Goal: Task Accomplishment & Management: Complete application form

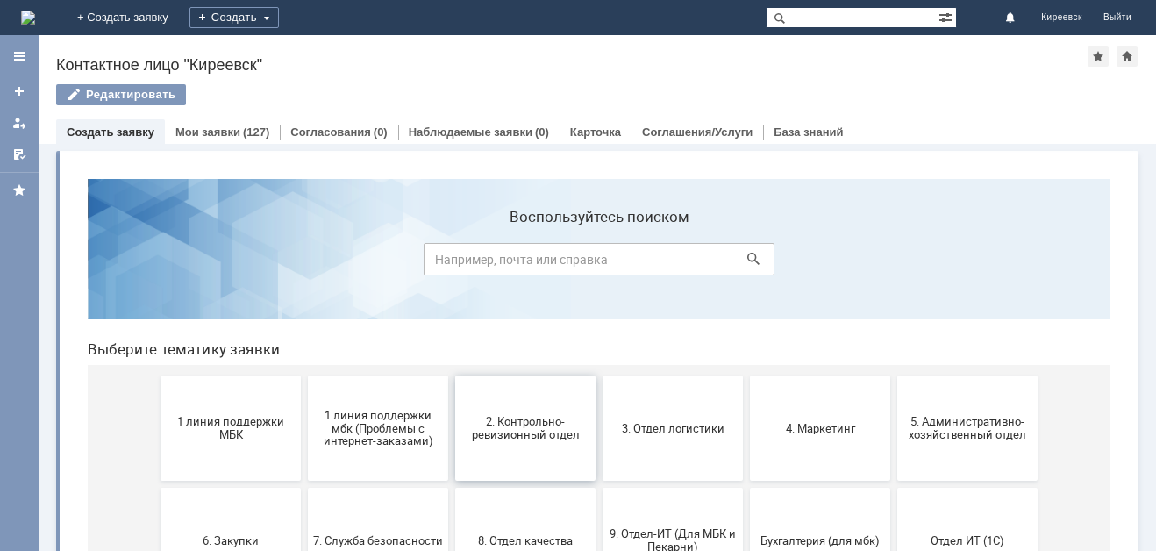
click at [505, 446] on button "2. Контрольно-ревизионный отдел" at bounding box center [525, 427] width 140 height 105
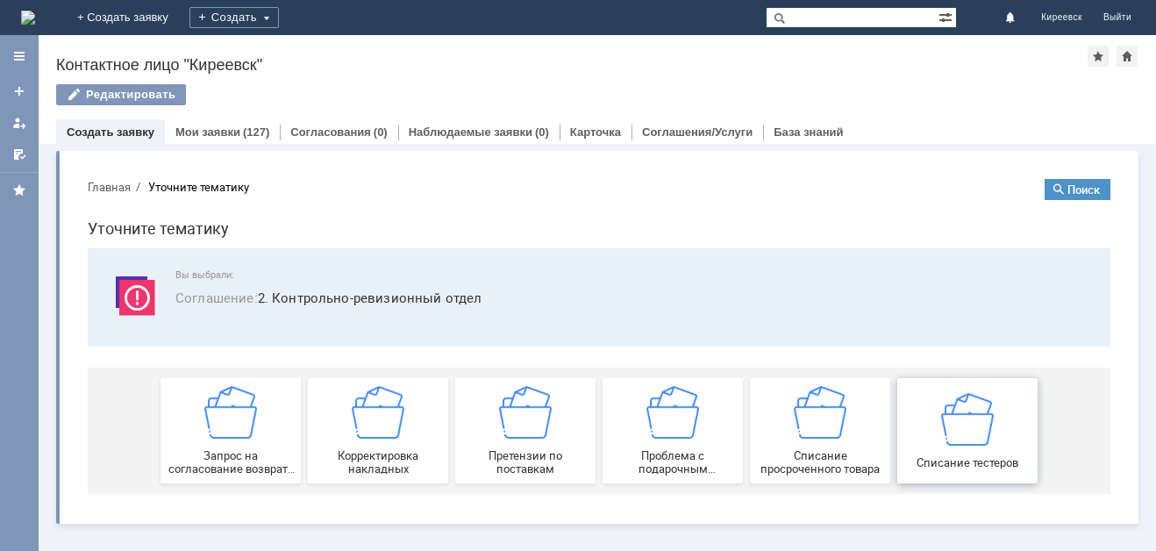
click at [936, 423] on div "Списание тестеров" at bounding box center [967, 430] width 130 height 76
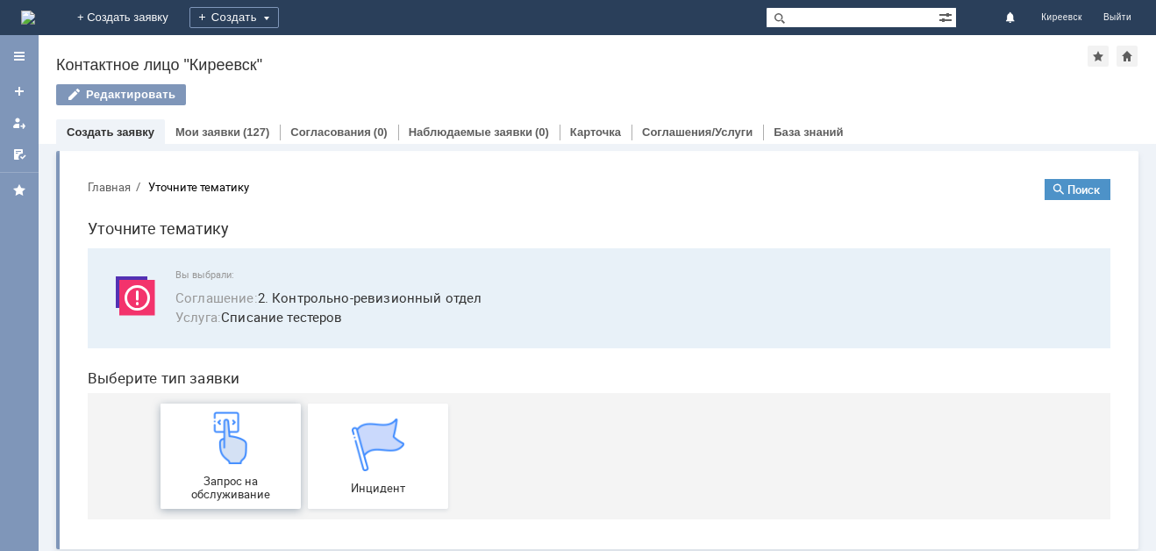
click at [203, 465] on div "Запрос на обслуживание" at bounding box center [231, 455] width 130 height 89
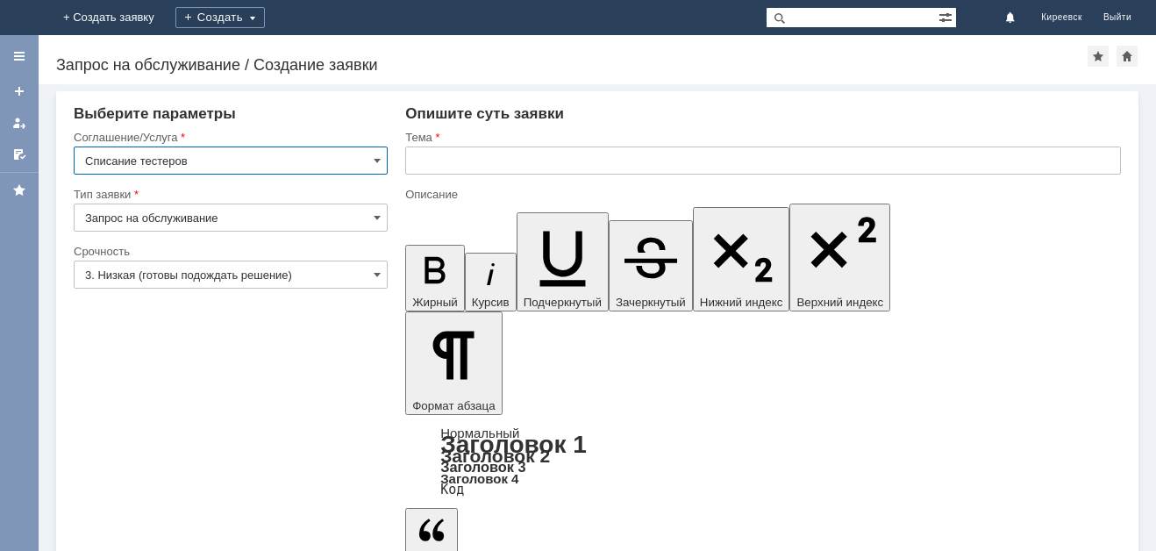
click at [442, 158] on input "text" at bounding box center [762, 160] width 715 height 28
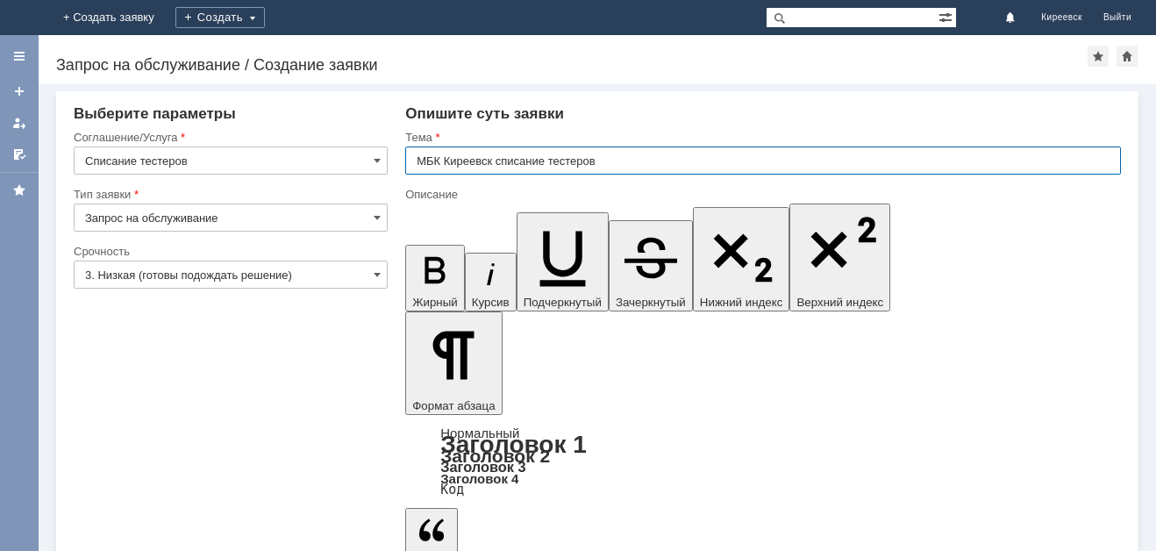
type input "МБК Киреевск списание тестеров"
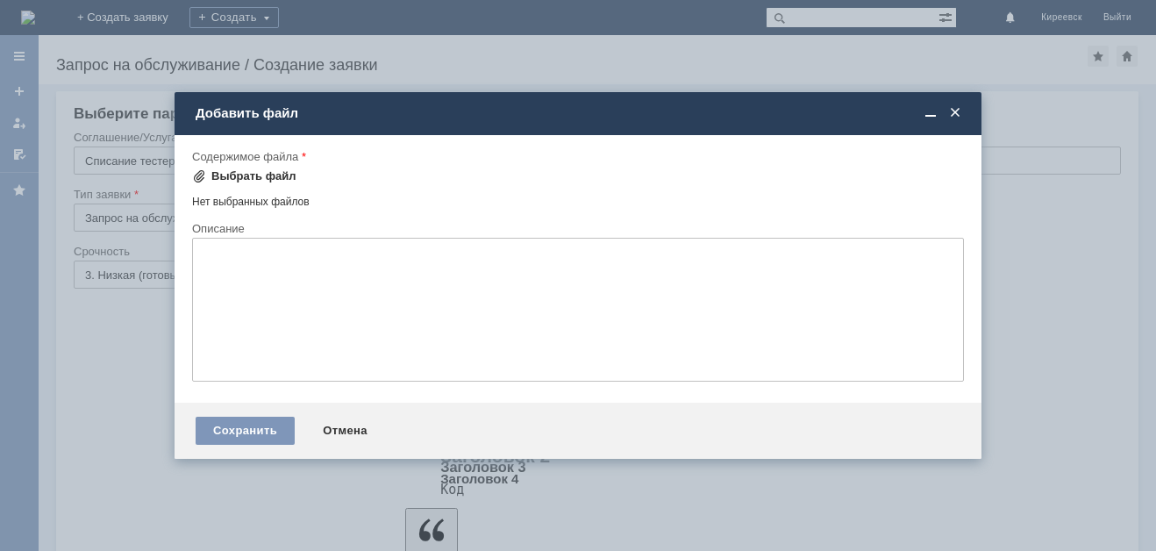
click at [249, 179] on div "Выбрать файл" at bounding box center [253, 176] width 85 height 14
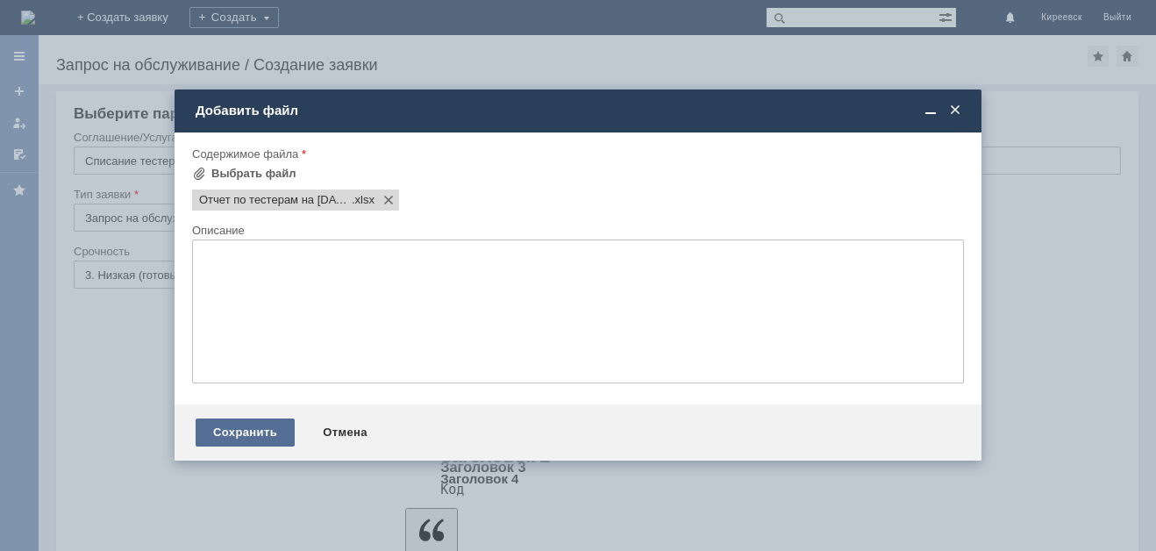
click at [264, 430] on div "Сохранить" at bounding box center [245, 432] width 99 height 28
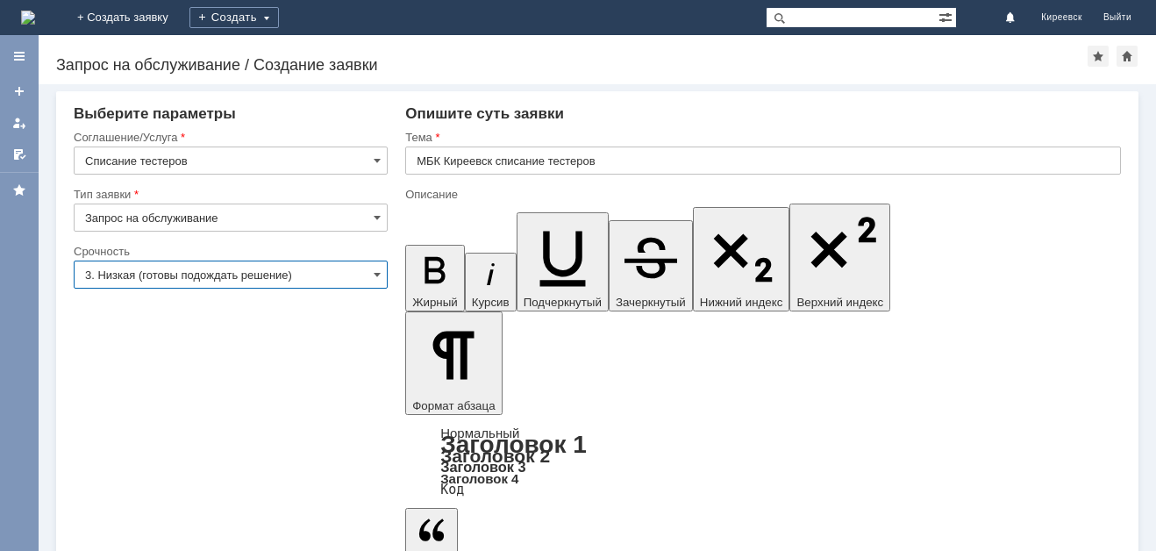
click at [139, 278] on input "3. Низкая (готовы подождать решение)" at bounding box center [231, 274] width 314 height 28
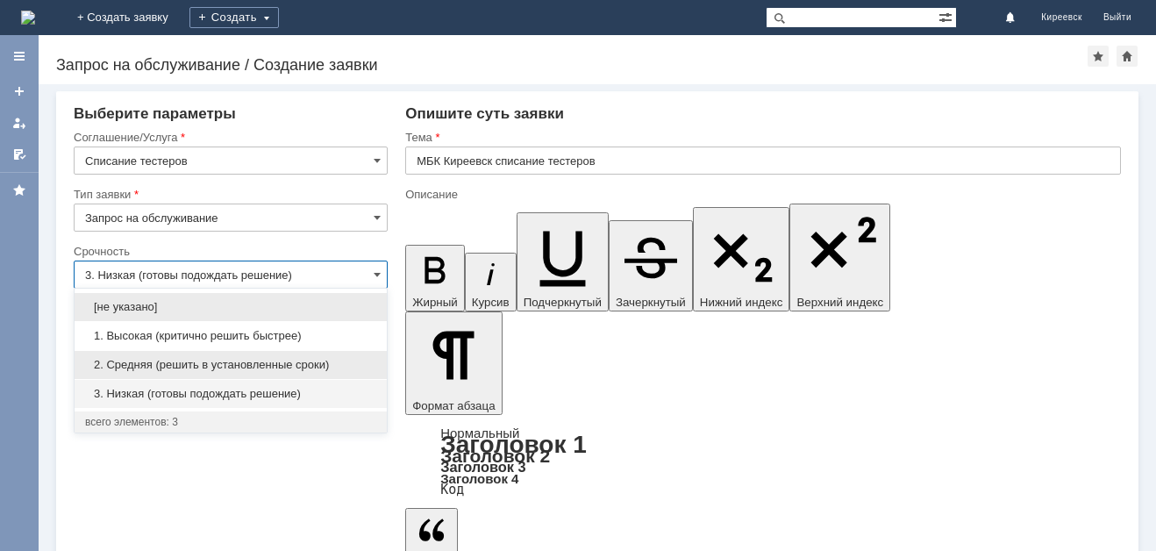
click at [127, 361] on span "2. Средняя (решить в установленные сроки)" at bounding box center [230, 365] width 291 height 14
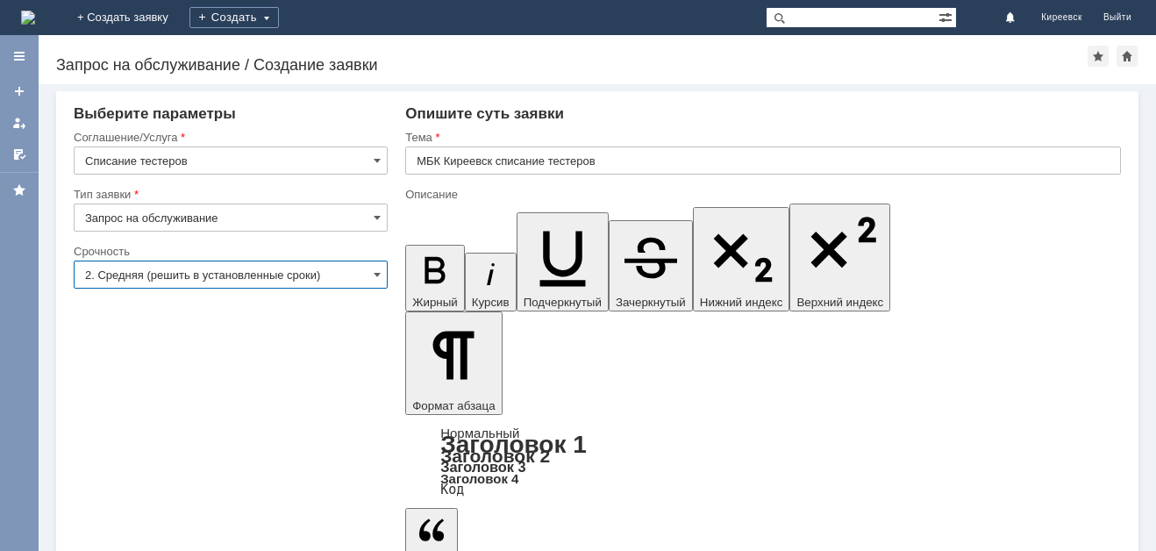
type input "2. Средняя (решить в установленные сроки)"
